Goal: Task Accomplishment & Management: Manage account settings

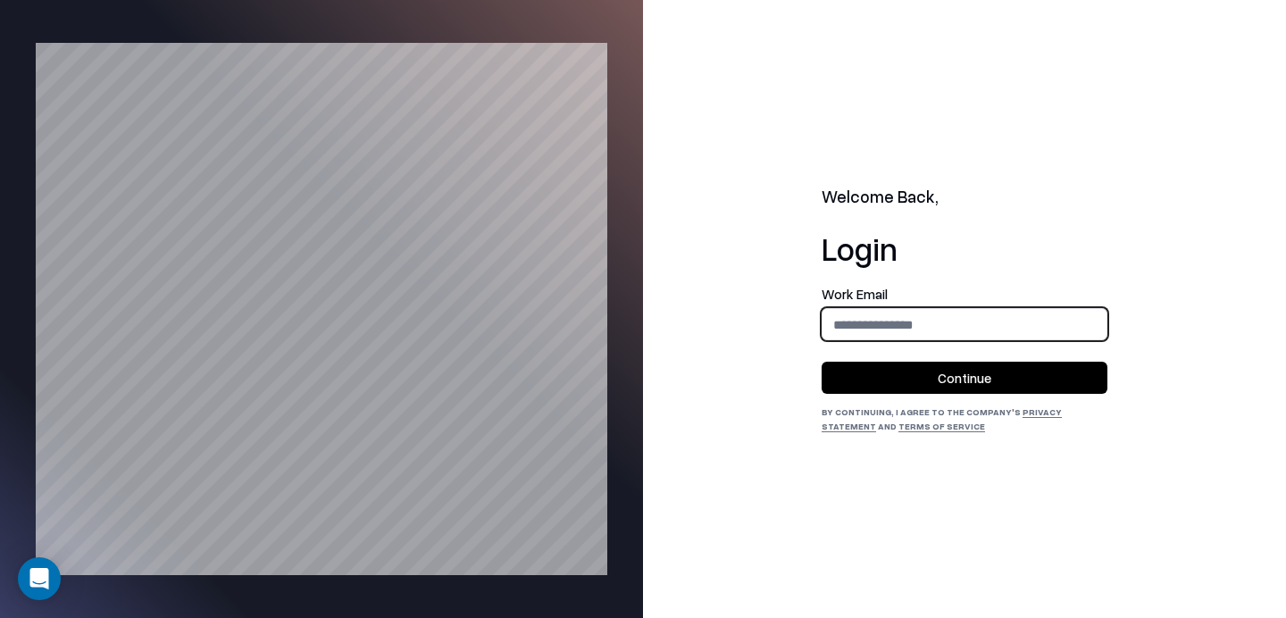
click at [895, 313] on input "email" at bounding box center [965, 324] width 284 height 33
type input "**********"
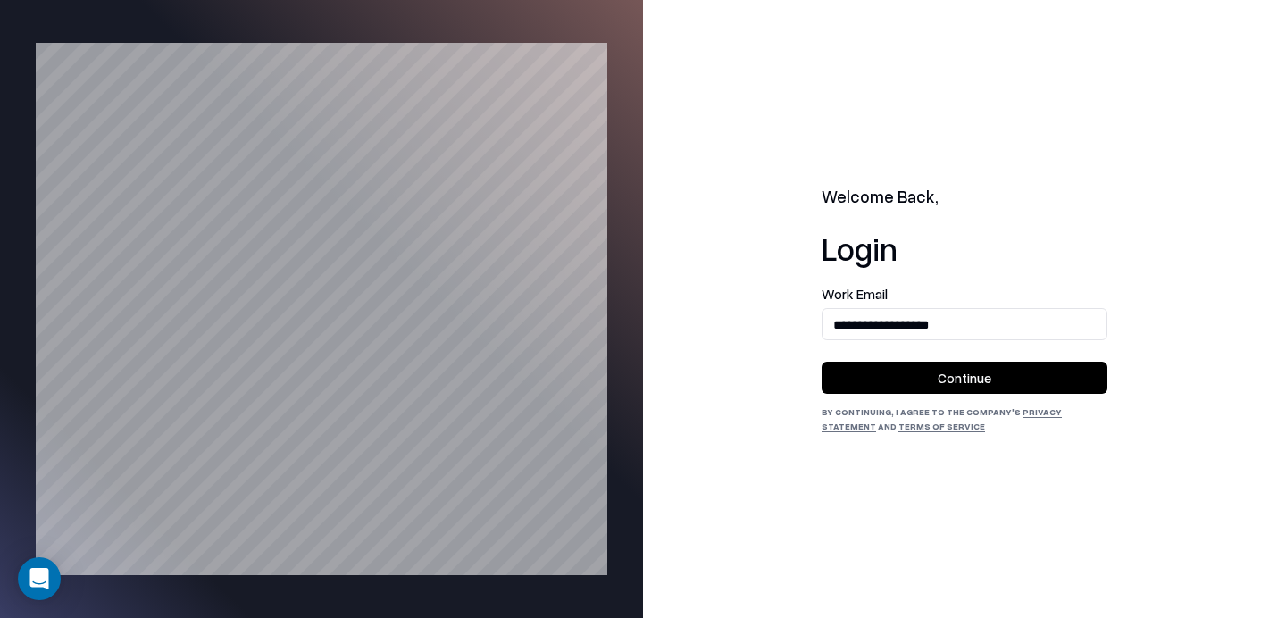
click at [918, 381] on button "Continue" at bounding box center [965, 378] width 286 height 32
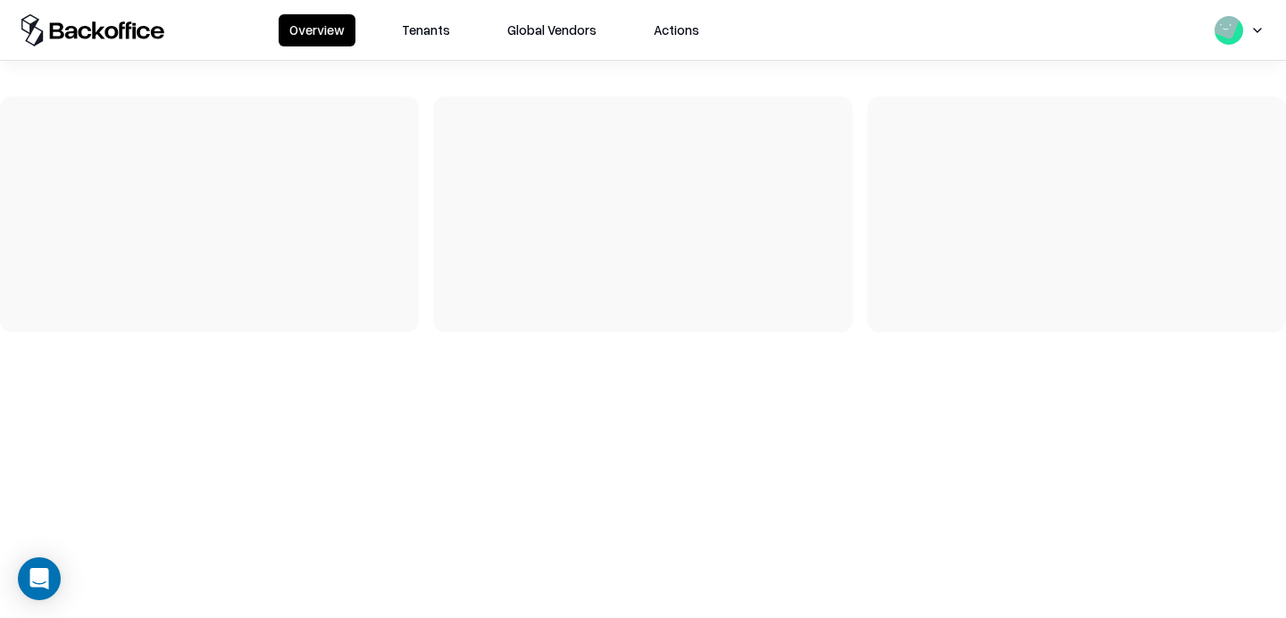
click at [419, 21] on button "Tenants" at bounding box center [426, 30] width 70 height 32
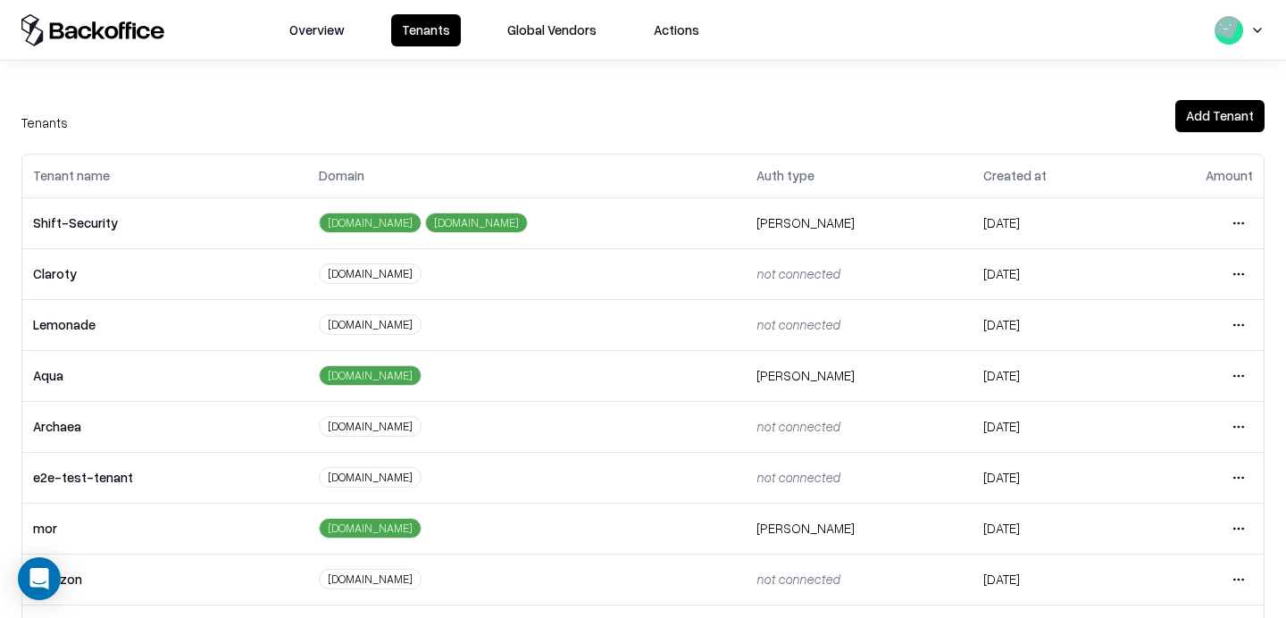
click at [1241, 481] on html "Overview Tenants Global Vendors Actions Tenants Add Tenant Tenant name Domain A…" at bounding box center [643, 309] width 1286 height 618
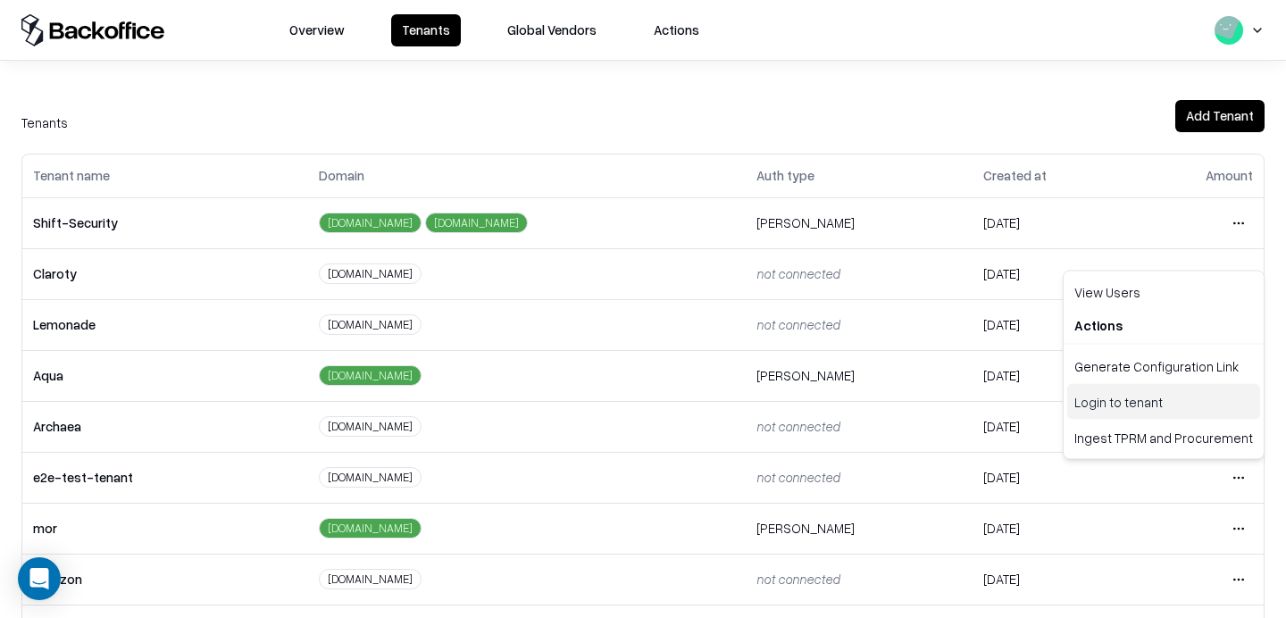
click at [1134, 398] on div "Login to tenant" at bounding box center [1164, 402] width 193 height 36
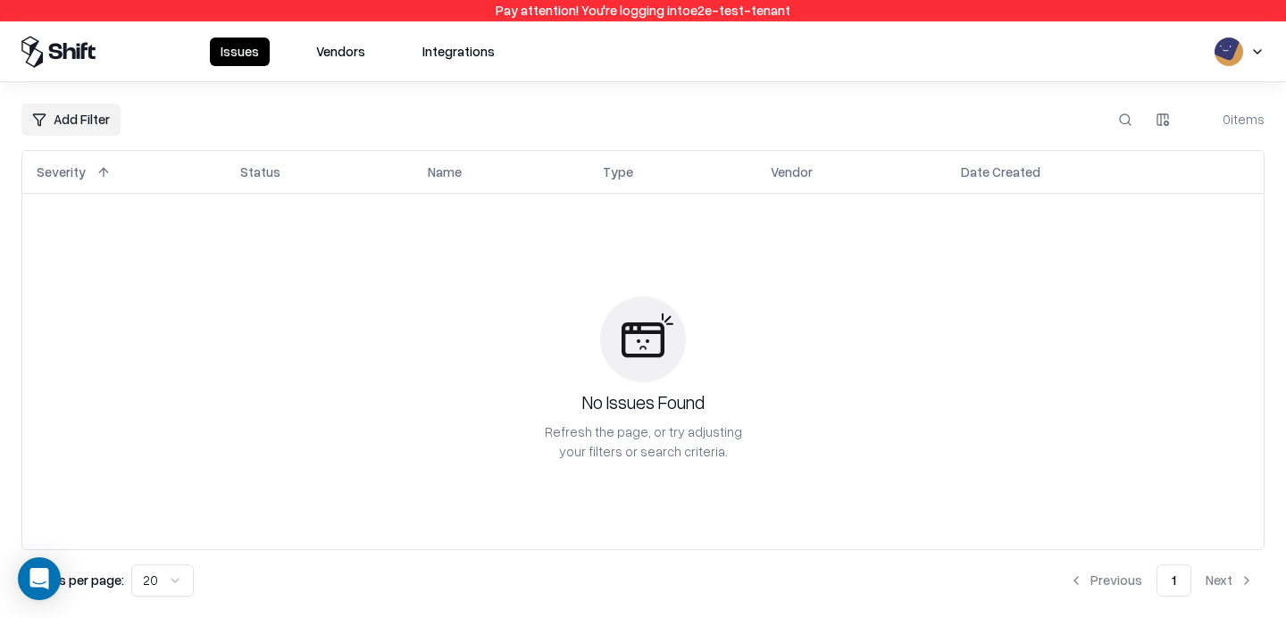
click at [306, 41] on button "Vendors" at bounding box center [341, 52] width 71 height 29
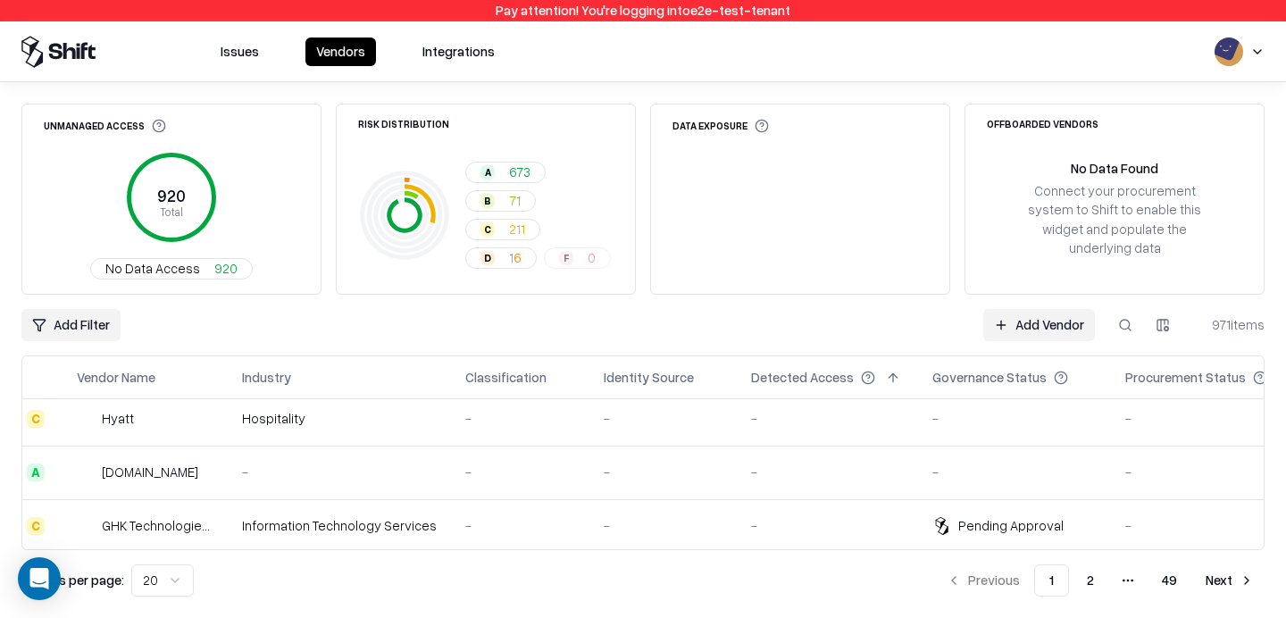
scroll to position [48, 10]
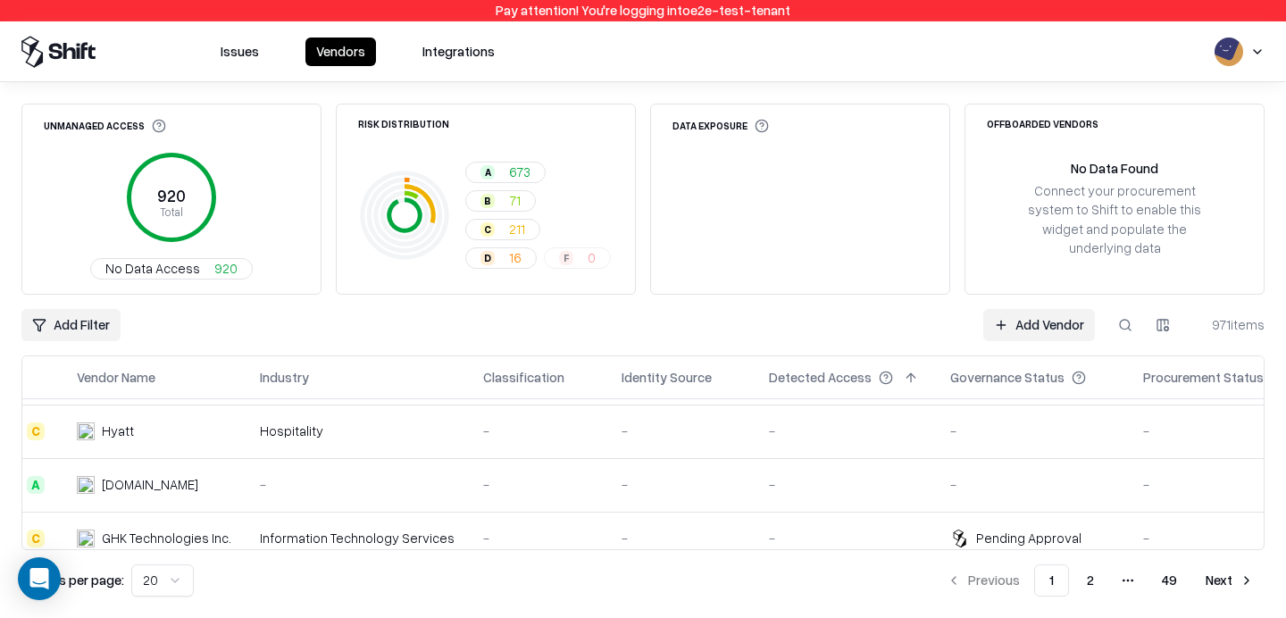
click at [234, 59] on button "Issues" at bounding box center [240, 52] width 60 height 29
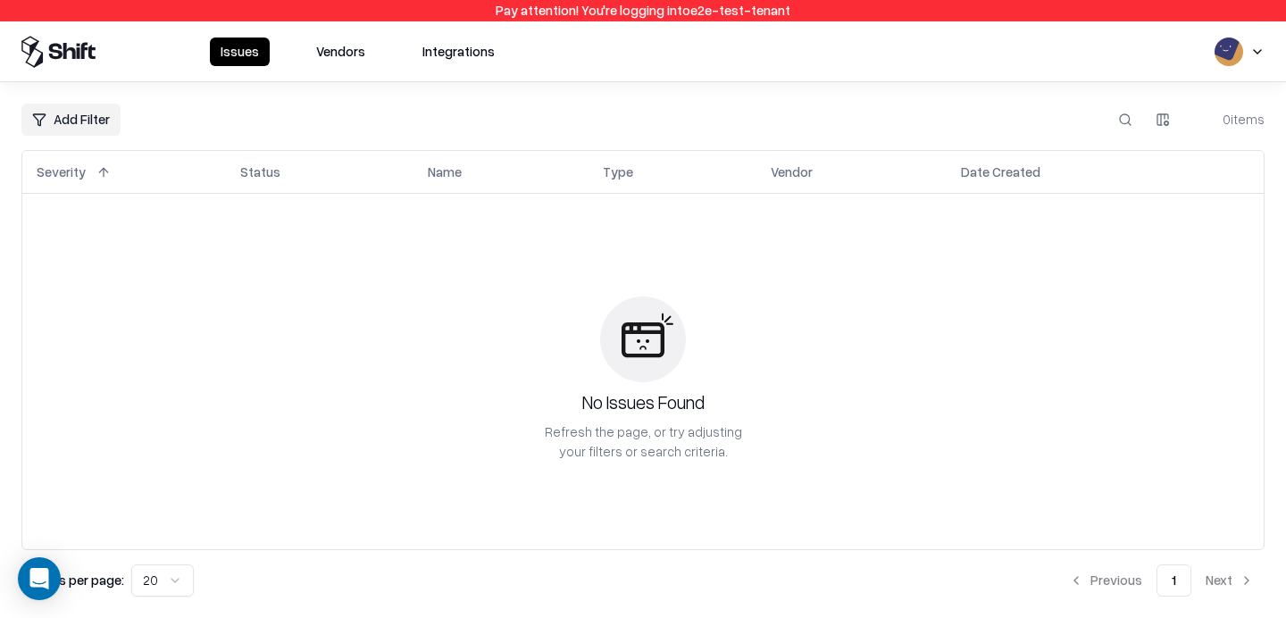
click at [356, 60] on button "Vendors" at bounding box center [341, 52] width 71 height 29
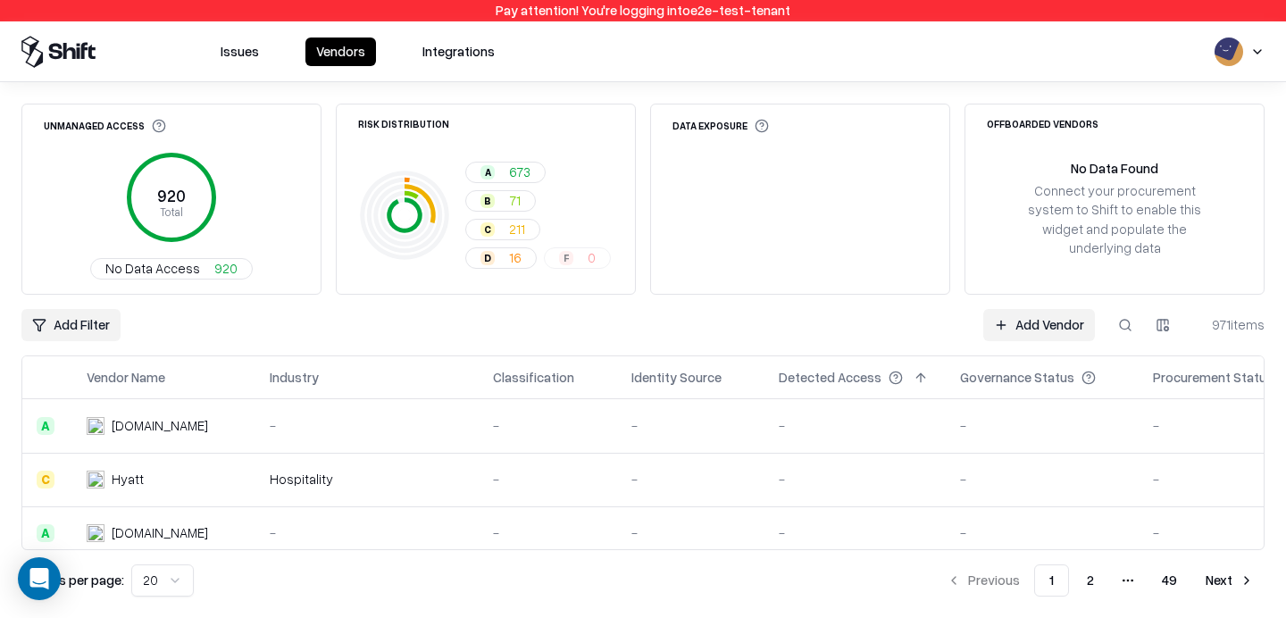
click at [515, 174] on span "673" at bounding box center [519, 172] width 21 height 19
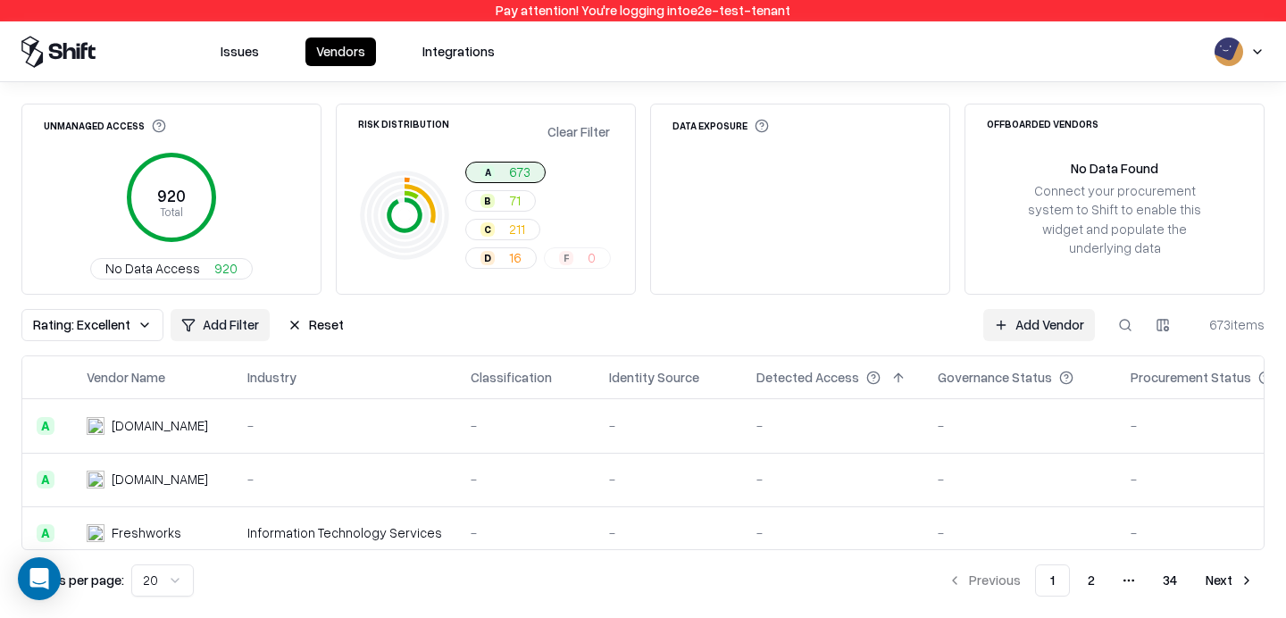
click at [487, 205] on div "B" at bounding box center [488, 201] width 14 height 14
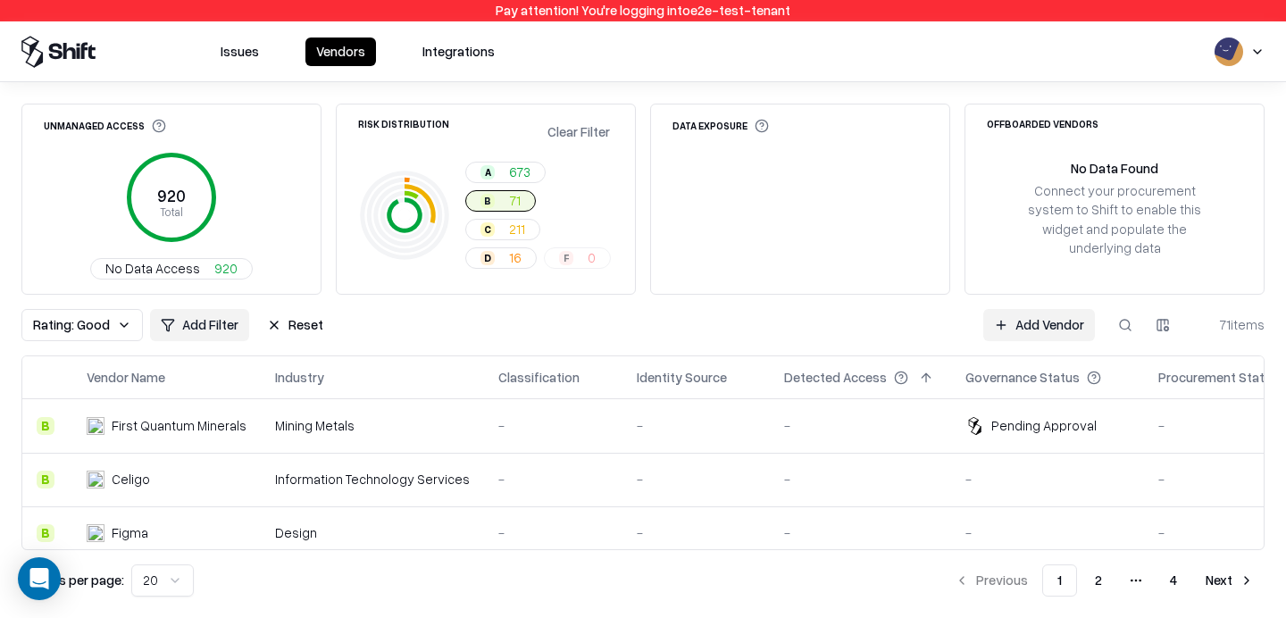
click at [496, 229] on button "C 211" at bounding box center [502, 229] width 75 height 21
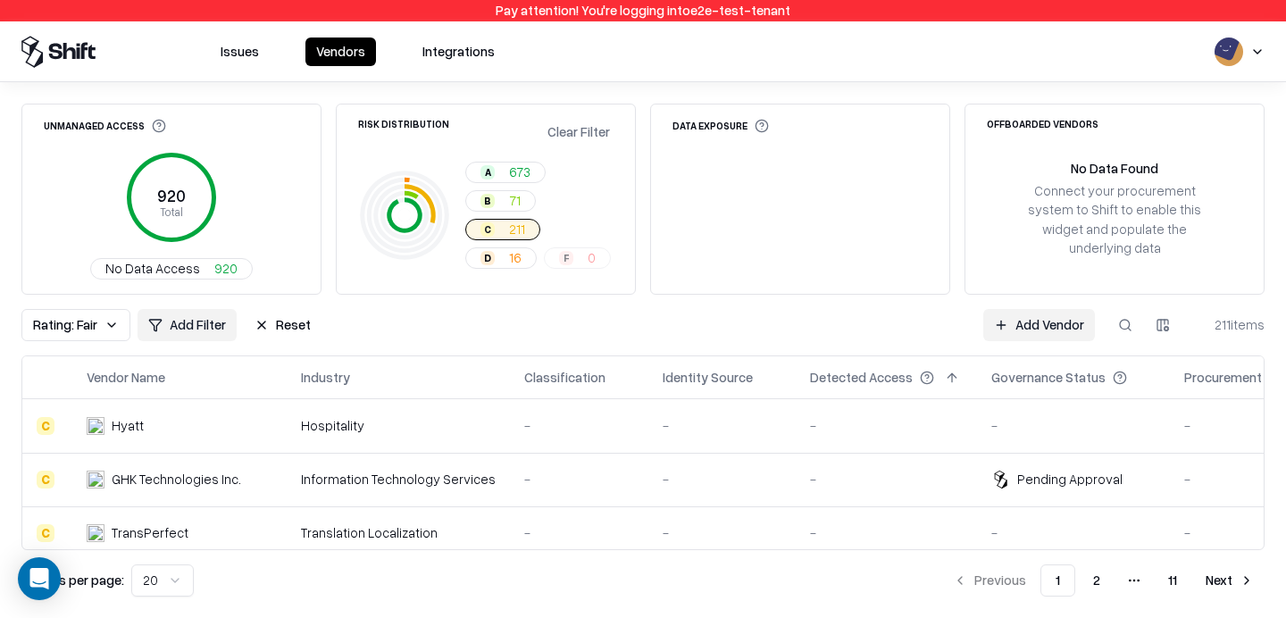
click at [579, 253] on div "A 673 B 71 C 211 D 16 F 0" at bounding box center [539, 215] width 148 height 107
click at [506, 262] on button "D 16" at bounding box center [500, 257] width 71 height 21
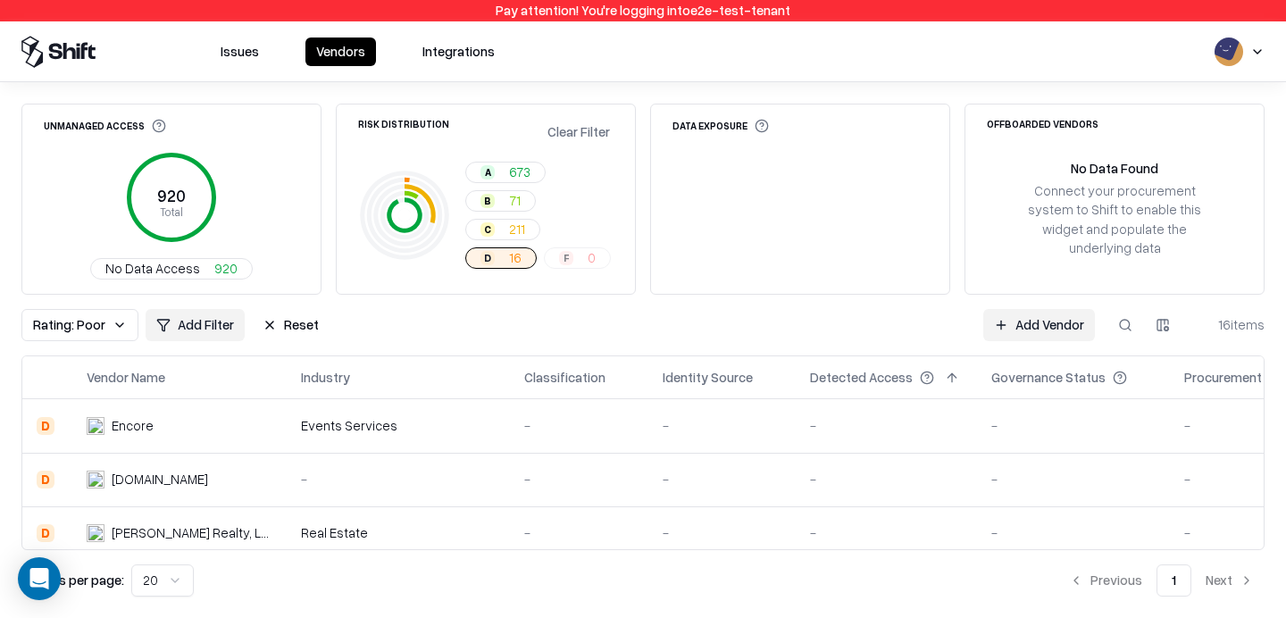
click at [303, 331] on button "Reset" at bounding box center [291, 325] width 78 height 32
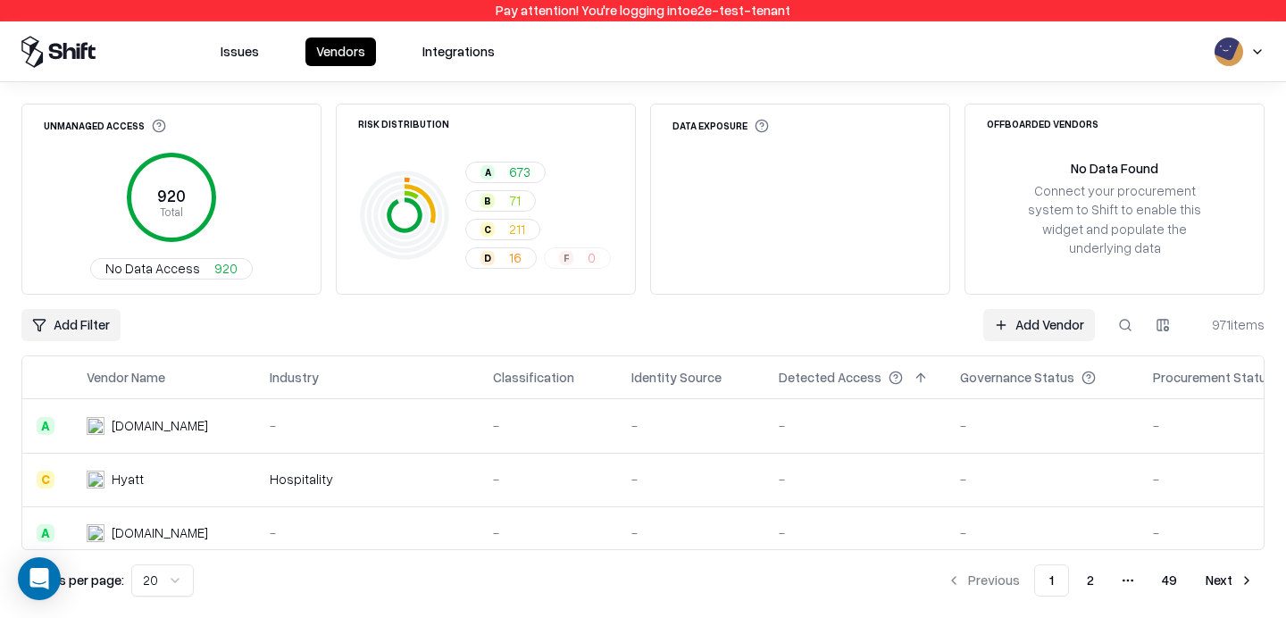
click at [172, 263] on span "No Data Access" at bounding box center [152, 268] width 95 height 19
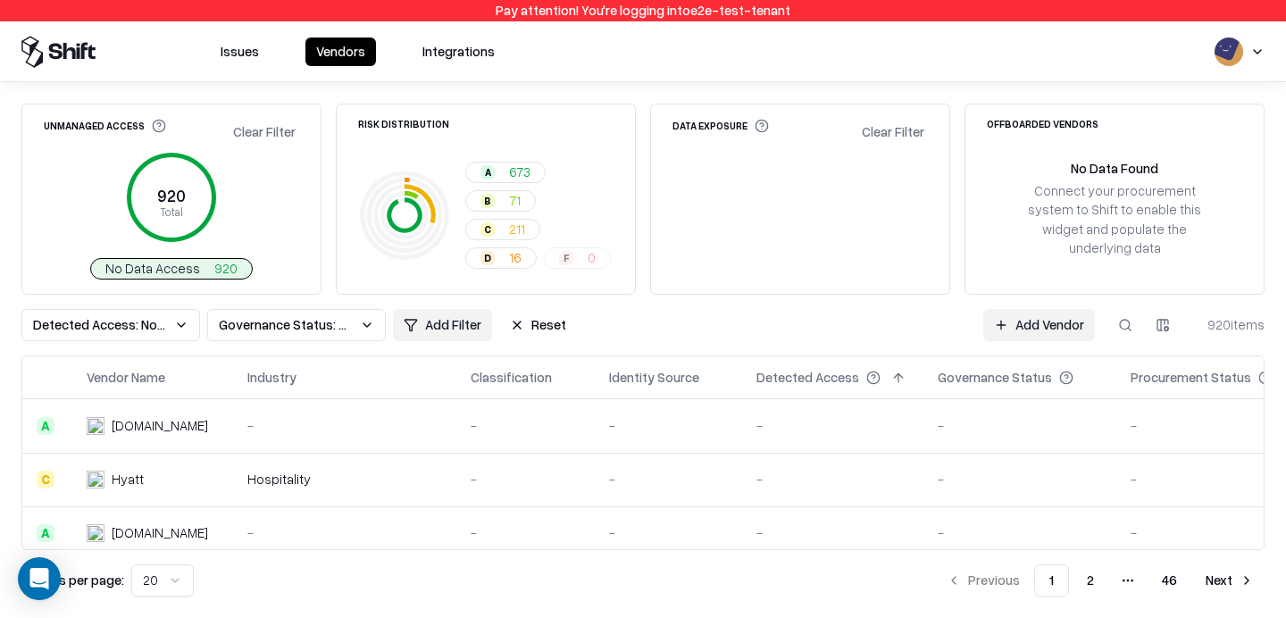
click at [560, 332] on button "Reset" at bounding box center [538, 325] width 78 height 32
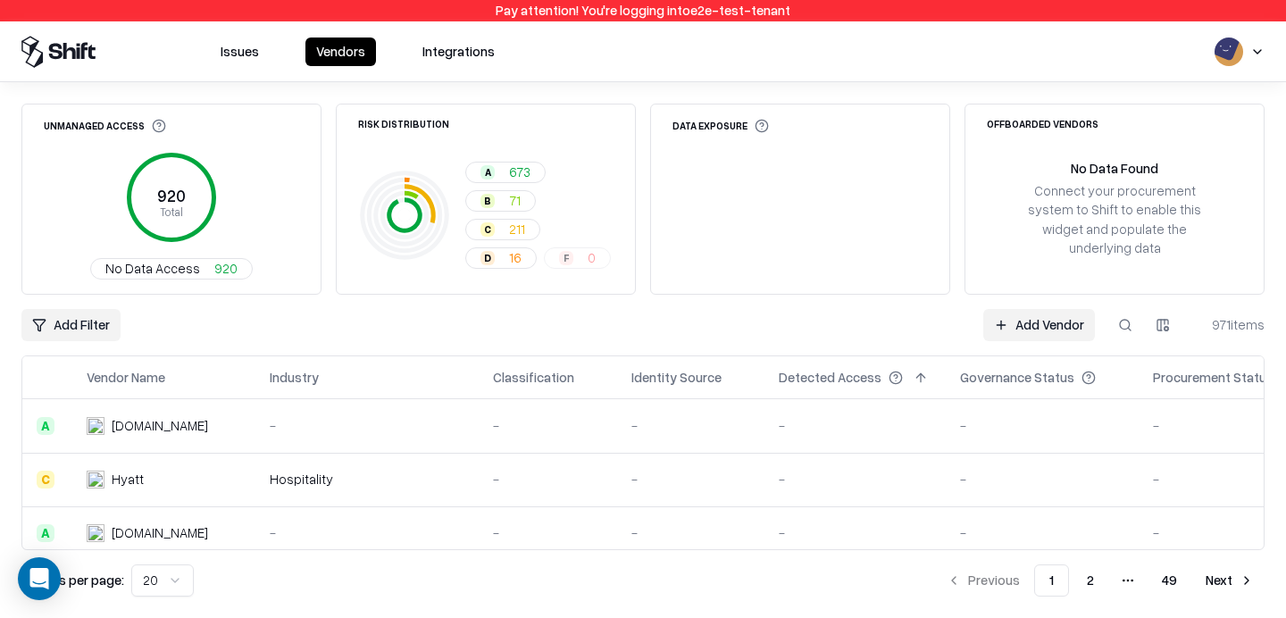
click at [1102, 201] on div "Connect your procurement system to Shift to enable this widget and populate the…" at bounding box center [1115, 219] width 184 height 76
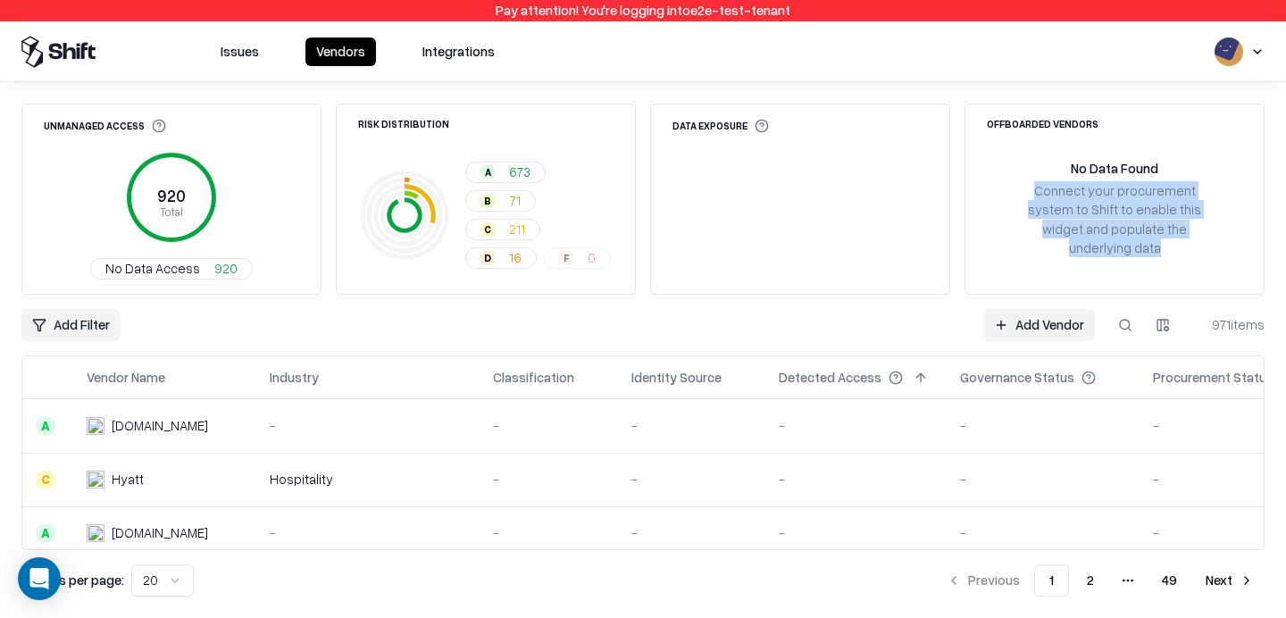
click at [1127, 177] on div "No Data Found" at bounding box center [1115, 168] width 88 height 19
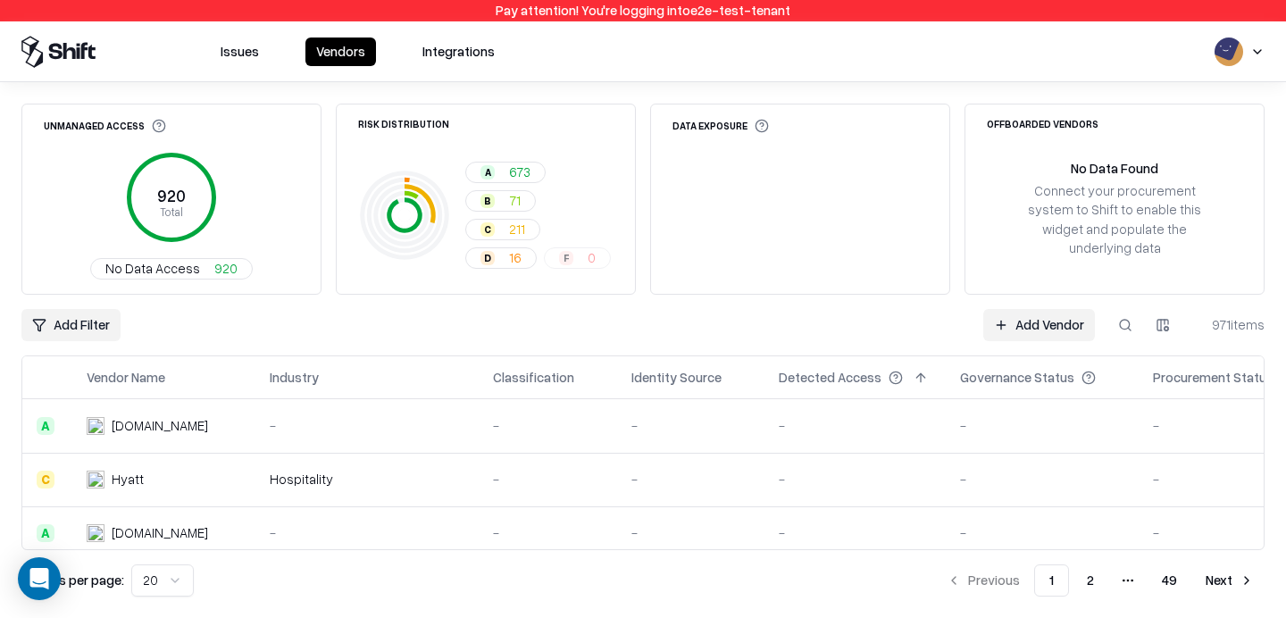
click at [1127, 177] on div "No Data Found" at bounding box center [1115, 168] width 88 height 19
click at [1058, 122] on div "Offboarded Vendors" at bounding box center [1043, 124] width 112 height 10
click at [740, 129] on div "Data Exposure" at bounding box center [721, 126] width 96 height 14
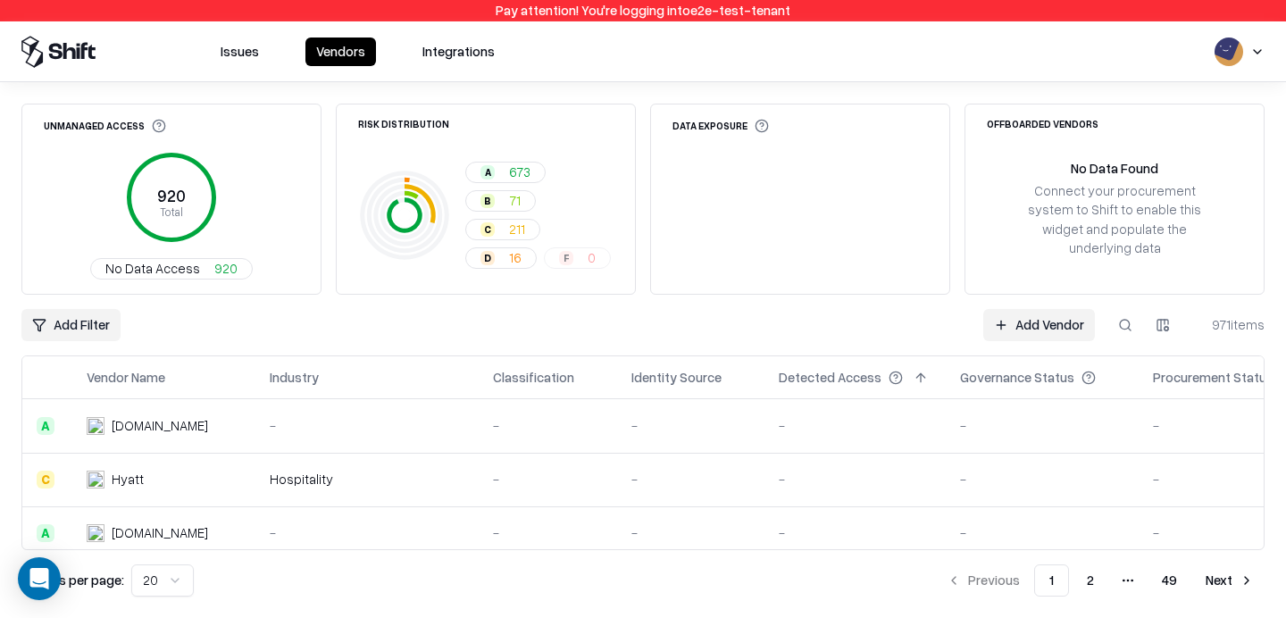
click at [438, 43] on button "Integrations" at bounding box center [459, 52] width 94 height 29
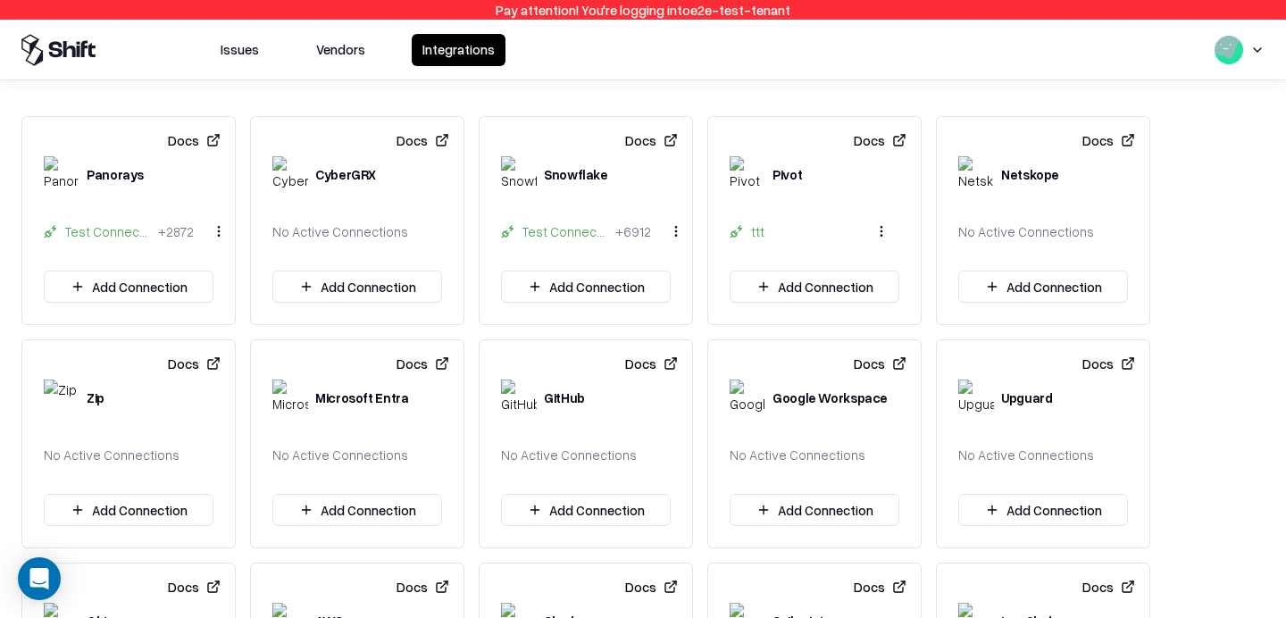
click at [323, 44] on button "Vendors" at bounding box center [341, 50] width 71 height 32
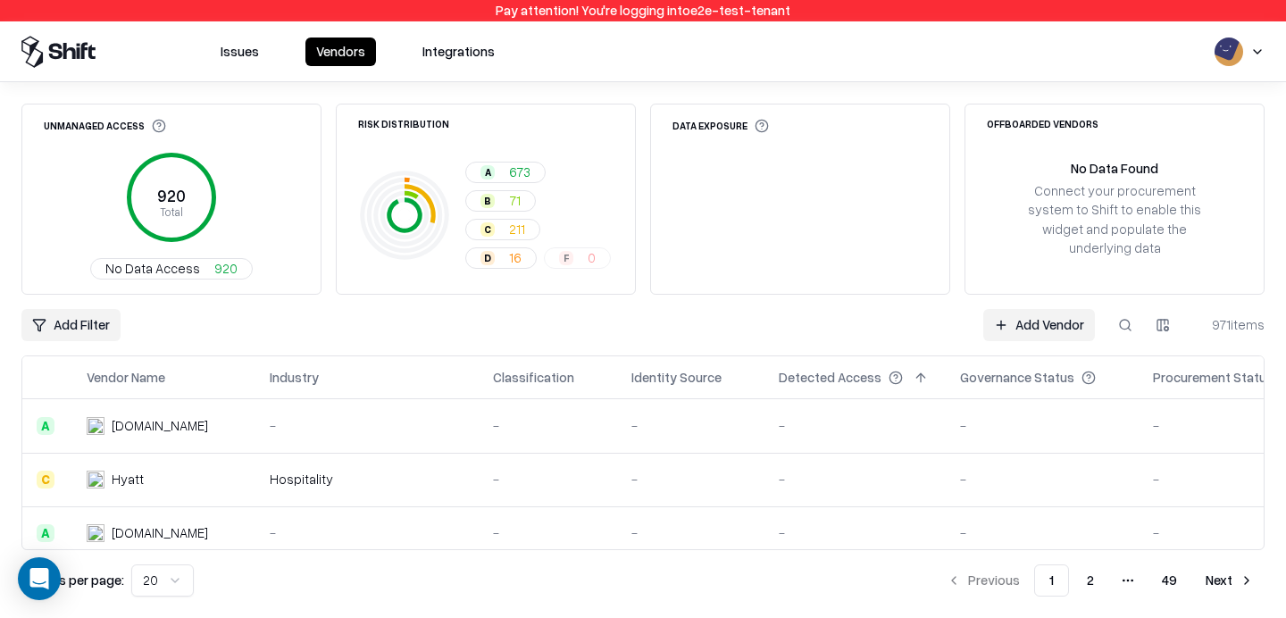
click at [1029, 333] on link "Add Vendor" at bounding box center [1040, 325] width 112 height 32
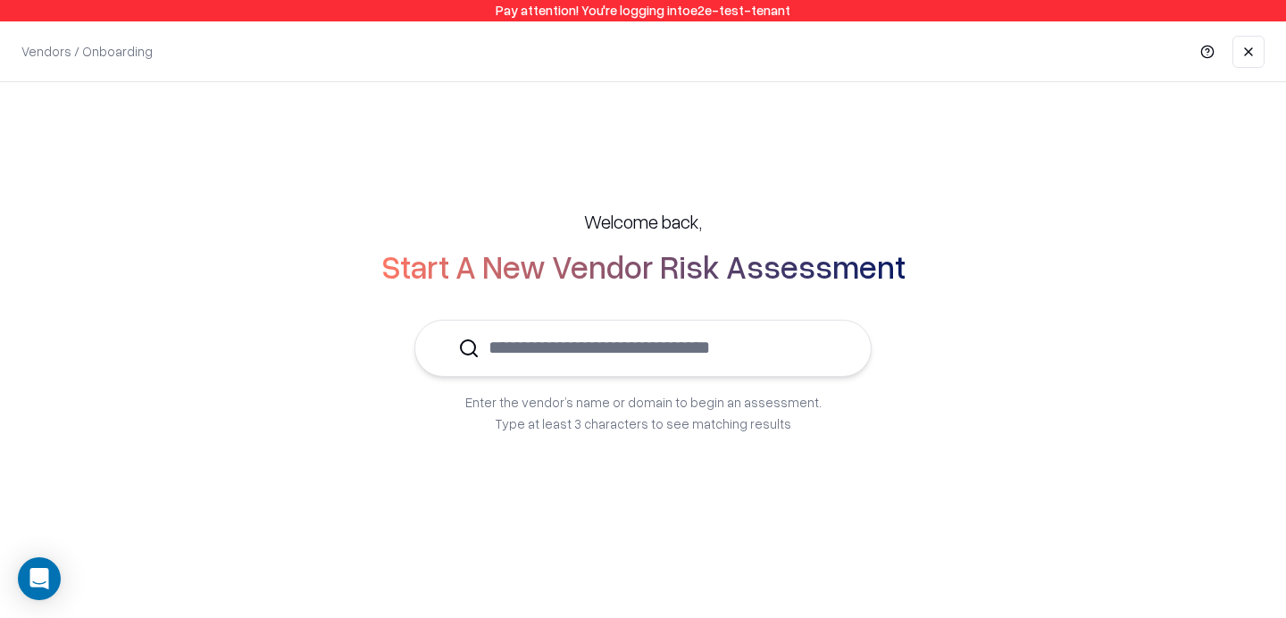
click at [539, 342] on input "text" at bounding box center [654, 348] width 348 height 54
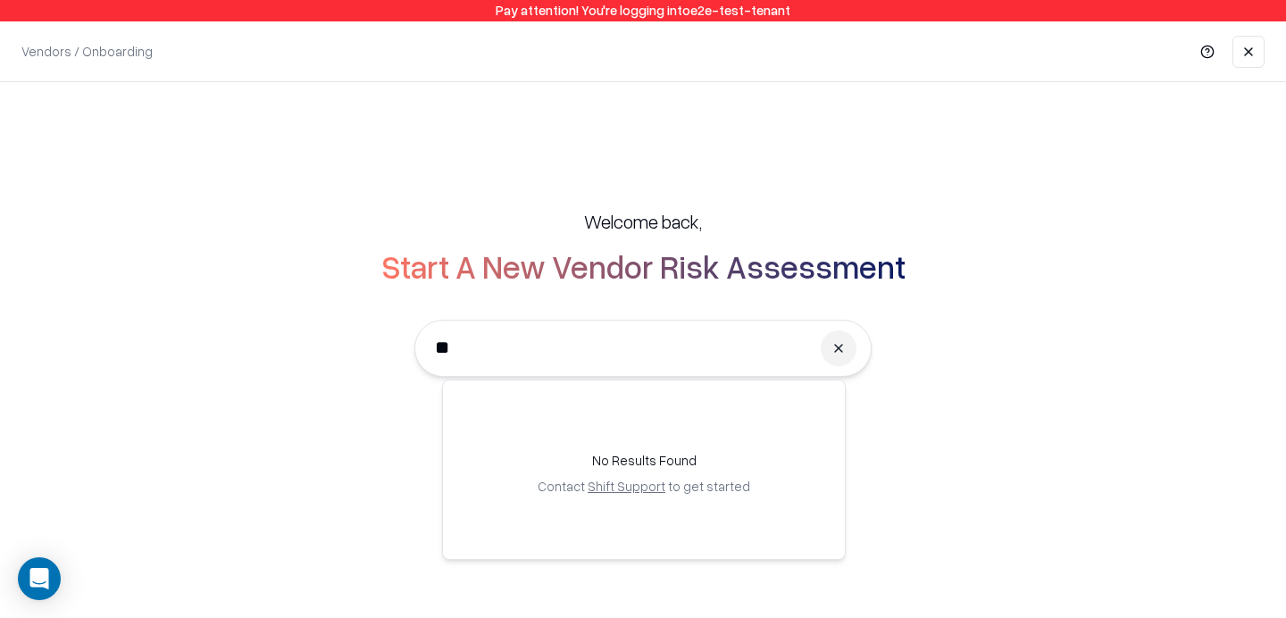
type input "*"
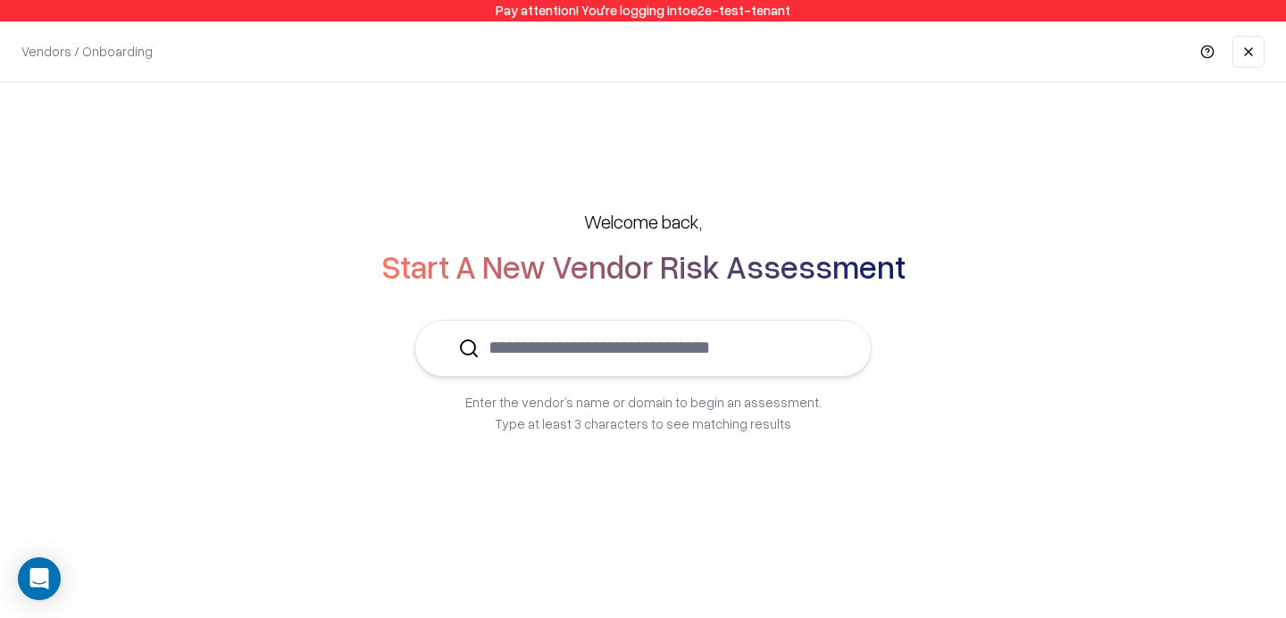
click at [1016, 183] on div "Welcome back, Start A New Vendor Risk Assessment Enter the vendor’s name or dom…" at bounding box center [643, 321] width 1215 height 296
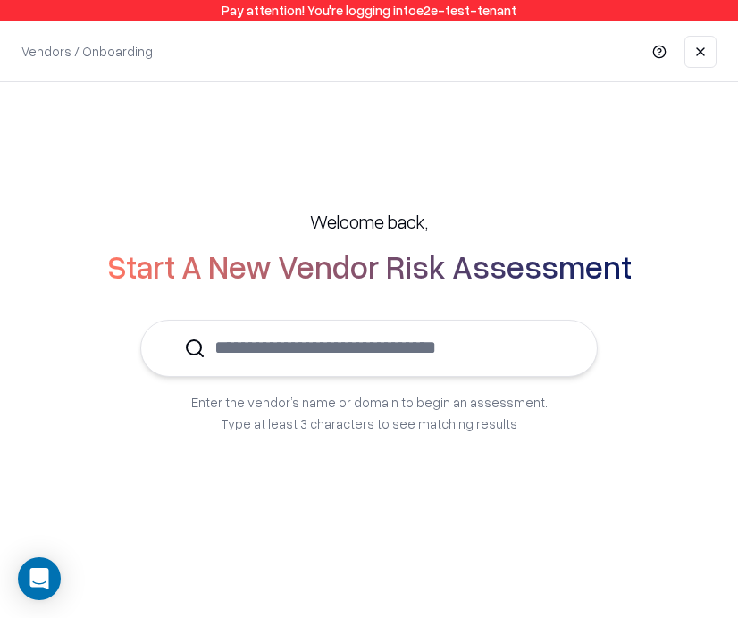
click at [458, 338] on input "text" at bounding box center [379, 348] width 348 height 54
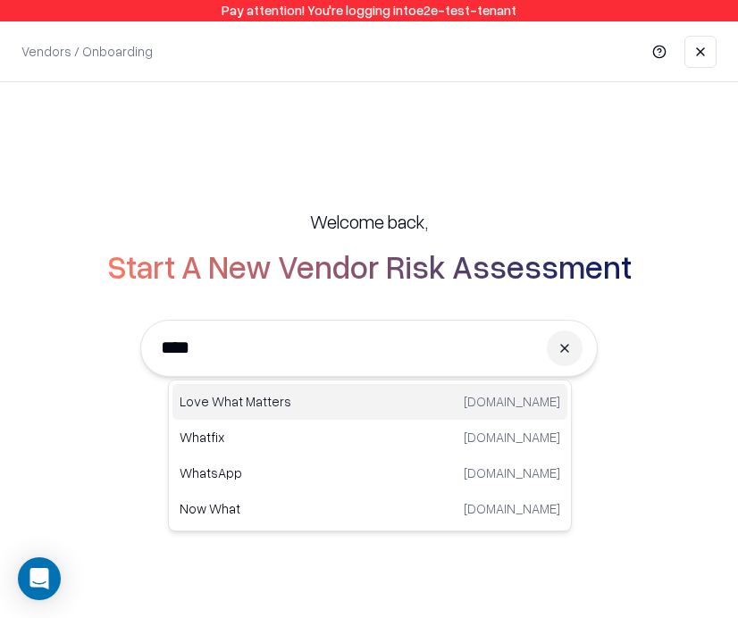
type input "****"
click at [696, 463] on div "Welcome back, Start A New Vendor Risk Assessment **** Enter the vendor’s name o…" at bounding box center [369, 321] width 666 height 296
